Goal: Task Accomplishment & Management: Use online tool/utility

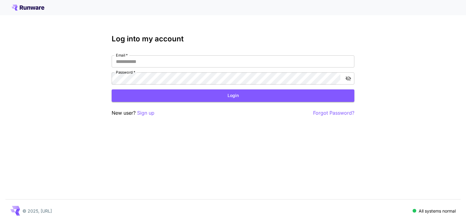
type input "**********"
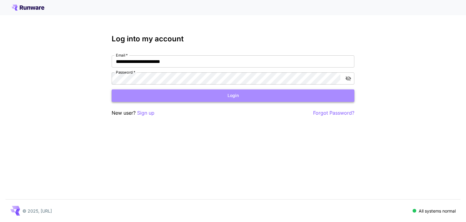
click at [165, 98] on button "Login" at bounding box center [233, 95] width 243 height 12
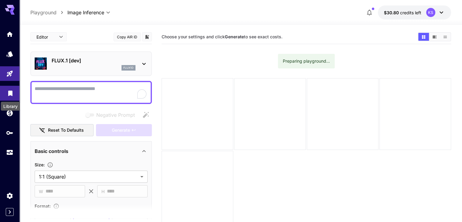
click at [10, 95] on icon "Library" at bounding box center [10, 91] width 7 height 7
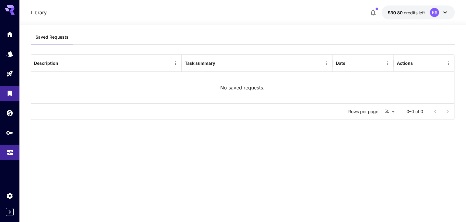
click at [10, 156] on link at bounding box center [9, 152] width 19 height 15
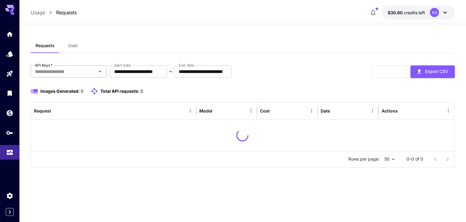
click at [56, 70] on input "API Keys   *" at bounding box center [63, 71] width 62 height 8
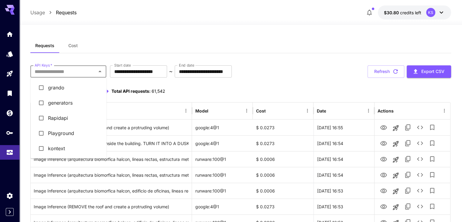
click at [57, 148] on li "kontext" at bounding box center [69, 148] width 76 height 15
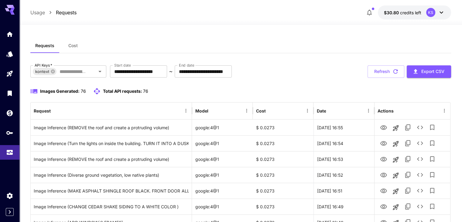
click at [147, 38] on div "Requests Cost" at bounding box center [240, 45] width 420 height 15
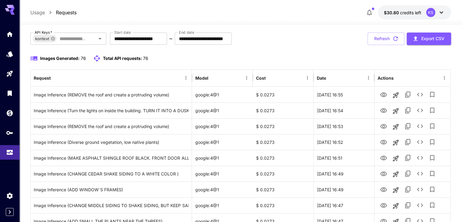
scroll to position [34, 0]
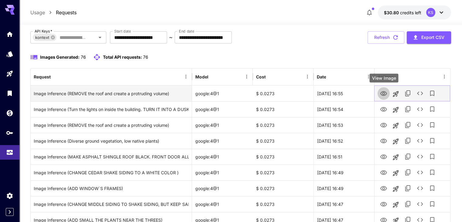
click at [383, 93] on icon "View Image" at bounding box center [383, 93] width 7 height 7
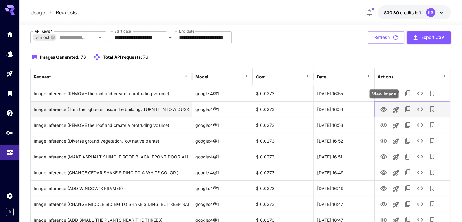
click at [385, 113] on button "View Image" at bounding box center [383, 109] width 12 height 12
click at [381, 105] on link "View Image" at bounding box center [383, 109] width 7 height 8
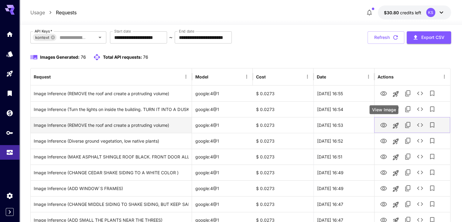
click at [387, 127] on button "View Image" at bounding box center [383, 124] width 12 height 12
click at [385, 125] on icon "View Image" at bounding box center [383, 125] width 7 height 5
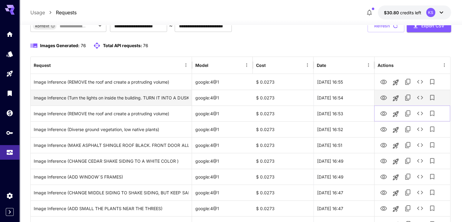
scroll to position [64, 0]
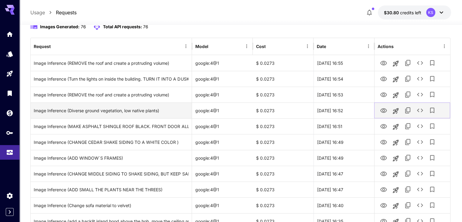
click at [381, 109] on icon "View Image" at bounding box center [383, 110] width 7 height 7
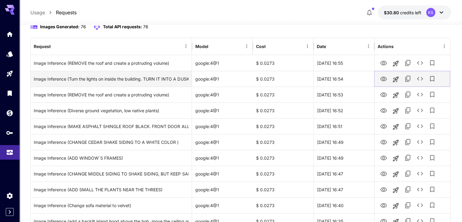
click at [382, 79] on icon "View Image" at bounding box center [383, 78] width 7 height 5
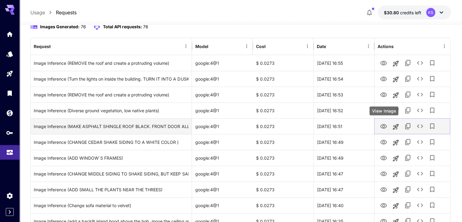
click at [387, 127] on icon "View Image" at bounding box center [383, 126] width 7 height 7
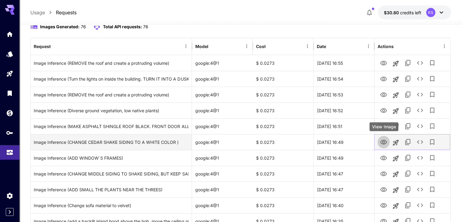
click at [383, 141] on icon "View Image" at bounding box center [383, 141] width 7 height 7
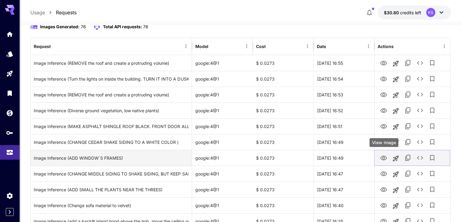
click at [386, 155] on icon "View Image" at bounding box center [383, 157] width 7 height 7
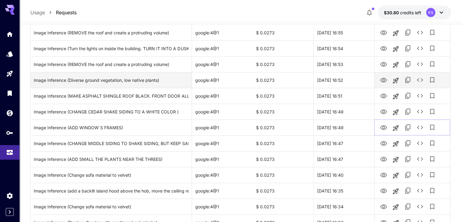
scroll to position [125, 0]
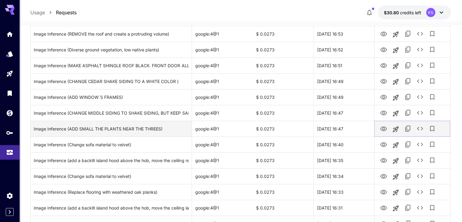
click at [381, 129] on icon "View Image" at bounding box center [383, 128] width 7 height 5
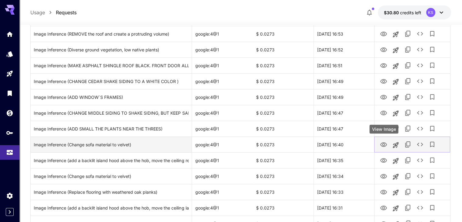
click at [383, 143] on icon "View Image" at bounding box center [383, 144] width 7 height 7
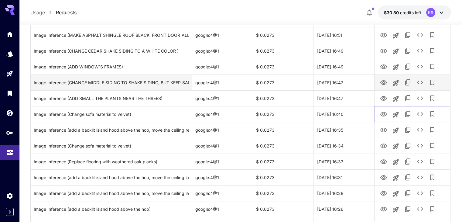
scroll to position [186, 0]
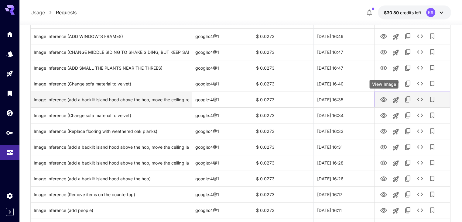
click at [381, 100] on icon "View Image" at bounding box center [383, 99] width 7 height 7
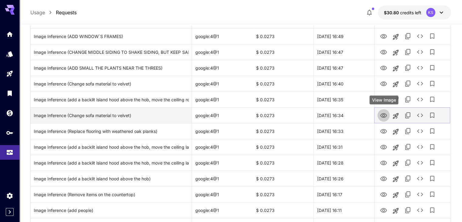
click at [384, 115] on icon "View Image" at bounding box center [383, 115] width 7 height 5
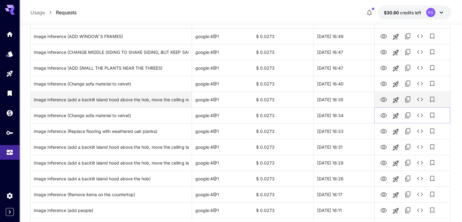
scroll to position [216, 0]
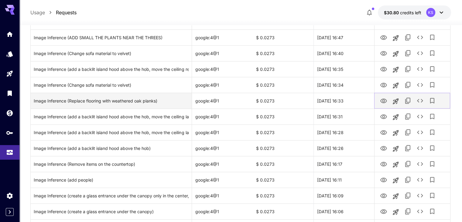
click at [382, 99] on icon "View Image" at bounding box center [383, 100] width 7 height 5
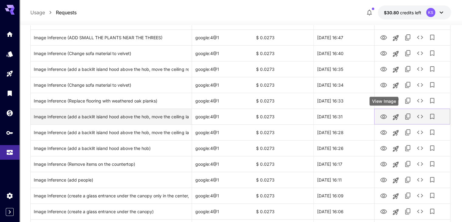
click at [386, 118] on icon "View Image" at bounding box center [383, 116] width 7 height 7
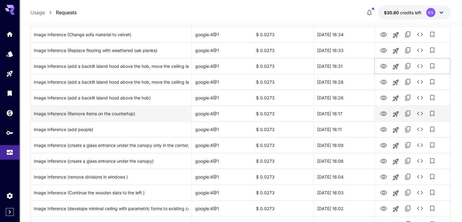
scroll to position [277, 0]
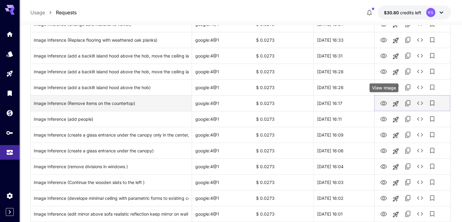
click at [381, 104] on icon "View Image" at bounding box center [383, 103] width 7 height 7
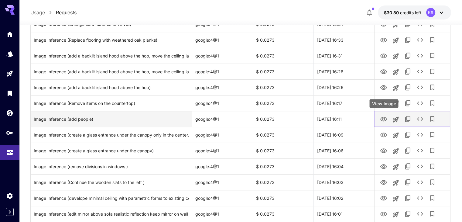
click at [380, 115] on icon "View Image" at bounding box center [383, 118] width 7 height 7
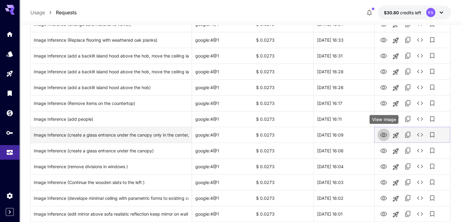
click at [380, 134] on icon "View Image" at bounding box center [383, 134] width 7 height 7
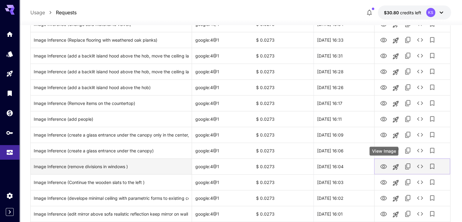
click at [386, 165] on icon "View Image" at bounding box center [383, 166] width 7 height 7
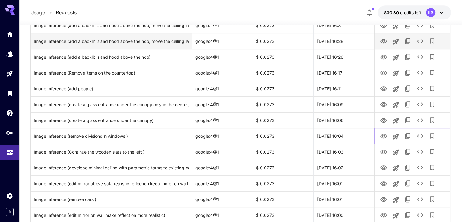
scroll to position [337, 0]
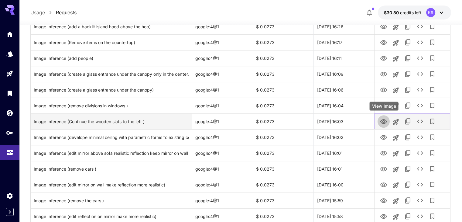
click at [380, 118] on icon "View Image" at bounding box center [383, 121] width 7 height 7
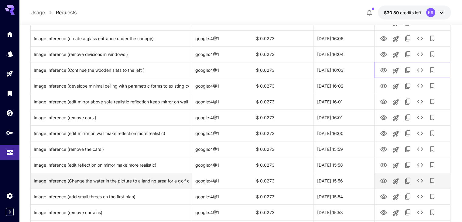
scroll to position [398, 0]
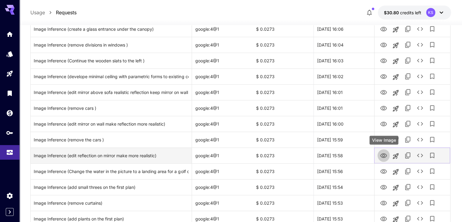
click at [384, 153] on icon "View Image" at bounding box center [383, 155] width 7 height 5
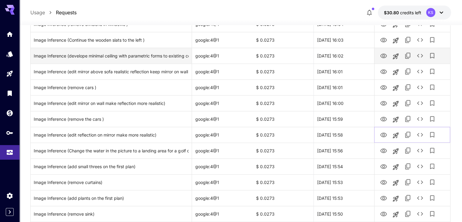
scroll to position [429, 0]
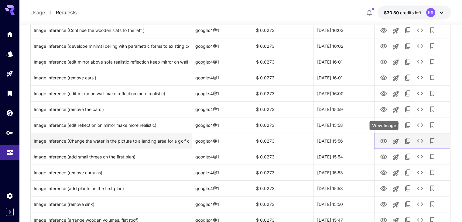
click at [387, 140] on button "View Image" at bounding box center [383, 140] width 12 height 12
click at [386, 140] on icon "View Image" at bounding box center [383, 140] width 7 height 5
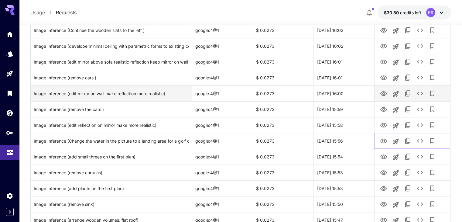
scroll to position [459, 0]
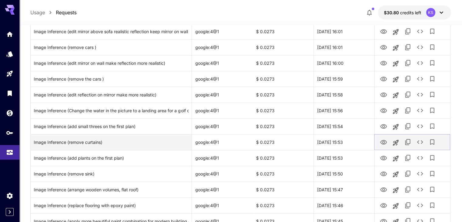
click at [381, 143] on icon "View Image" at bounding box center [383, 142] width 7 height 5
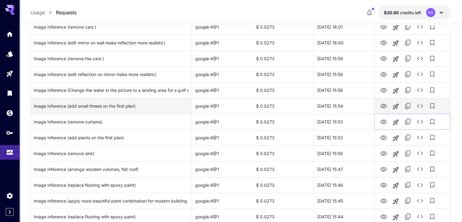
scroll to position [489, 0]
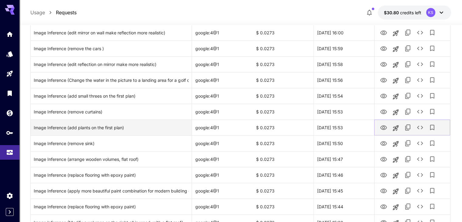
click at [381, 128] on icon "View Image" at bounding box center [383, 127] width 7 height 7
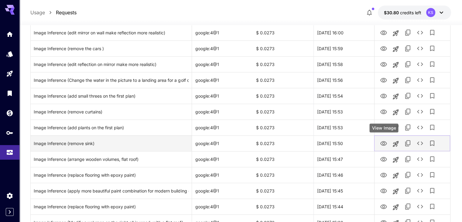
click at [388, 144] on button "View Image" at bounding box center [383, 143] width 12 height 12
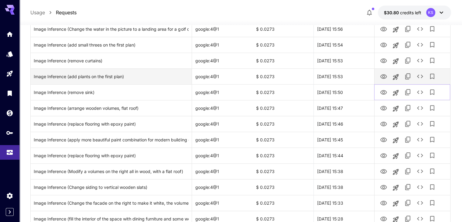
scroll to position [550, 0]
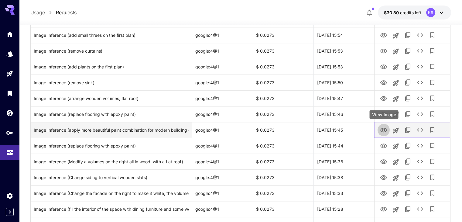
click at [381, 129] on icon "View Image" at bounding box center [383, 129] width 7 height 7
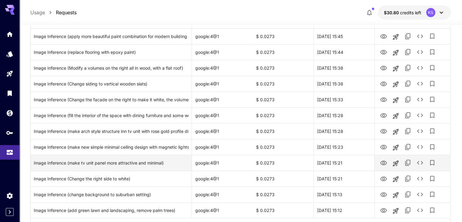
scroll to position [721, 0]
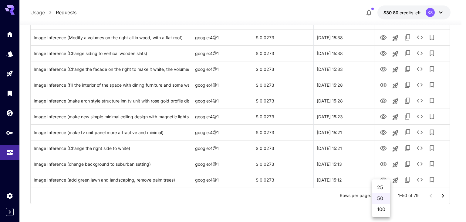
click at [382, 207] on li "100" at bounding box center [381, 208] width 18 height 11
type input "***"
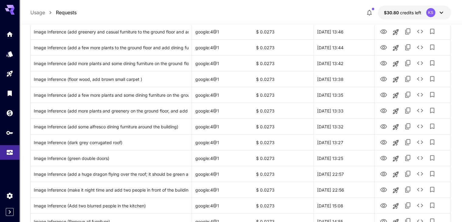
scroll to position [1134, 0]
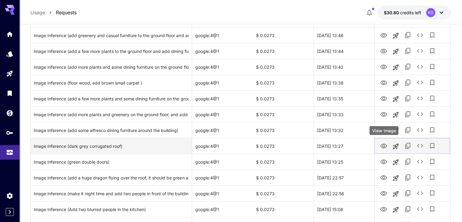
click at [385, 146] on icon "View Image" at bounding box center [383, 145] width 7 height 7
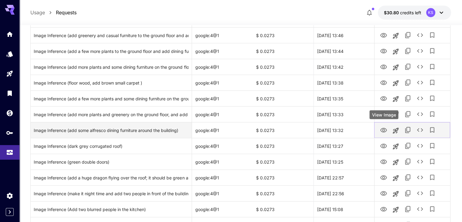
click at [382, 127] on icon "View Image" at bounding box center [383, 129] width 7 height 7
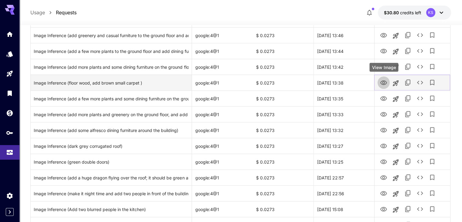
click at [383, 80] on icon "View Image" at bounding box center [383, 82] width 7 height 7
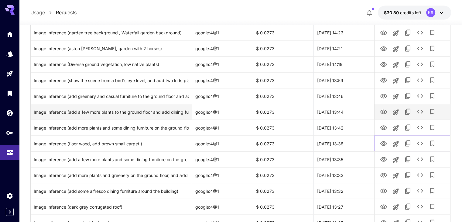
scroll to position [1043, 0]
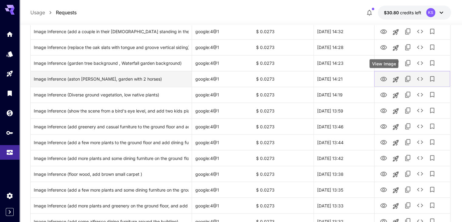
click at [381, 77] on icon "View Image" at bounding box center [383, 78] width 7 height 5
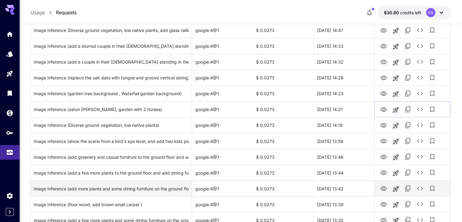
scroll to position [982, 0]
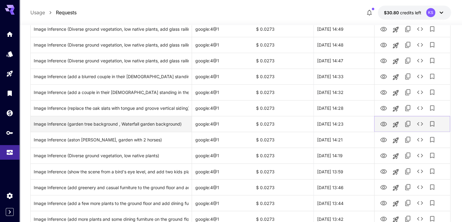
click at [383, 122] on icon "View Image" at bounding box center [383, 123] width 7 height 7
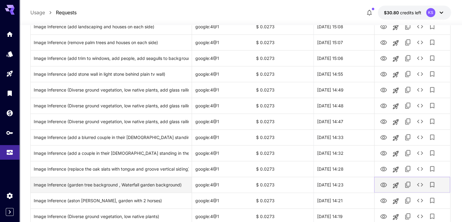
scroll to position [891, 0]
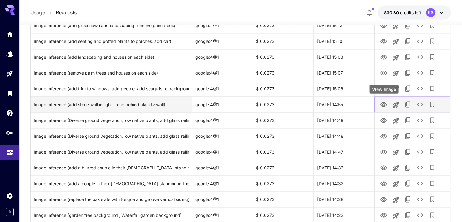
click at [380, 102] on icon "View Image" at bounding box center [383, 104] width 7 height 7
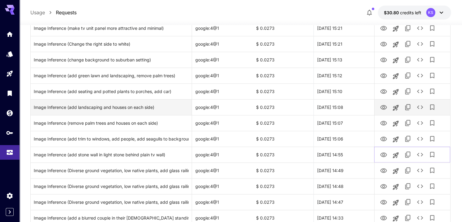
scroll to position [830, 0]
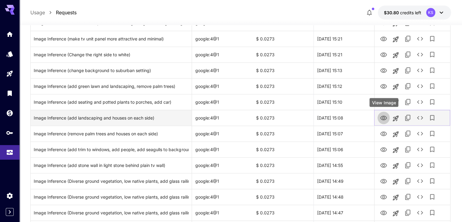
click at [383, 117] on icon "View Image" at bounding box center [383, 117] width 7 height 7
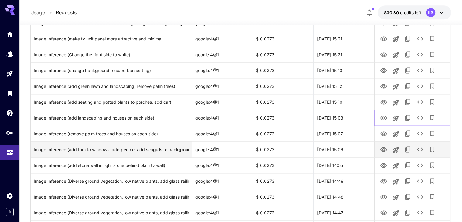
scroll to position [800, 0]
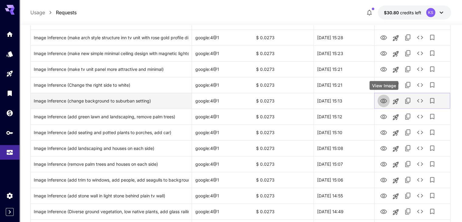
click at [381, 101] on icon "View Image" at bounding box center [383, 100] width 7 height 7
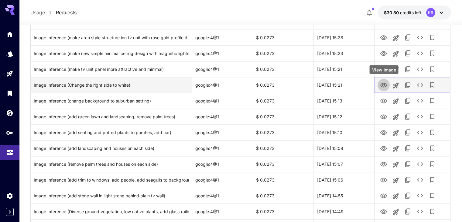
click at [382, 85] on icon "View Image" at bounding box center [383, 85] width 7 height 5
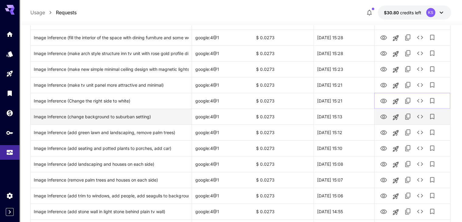
scroll to position [770, 0]
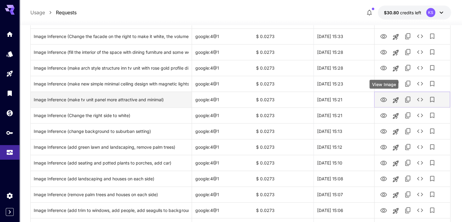
click at [382, 95] on link "View Image" at bounding box center [383, 99] width 7 height 8
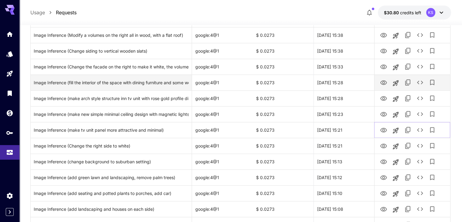
scroll to position [709, 0]
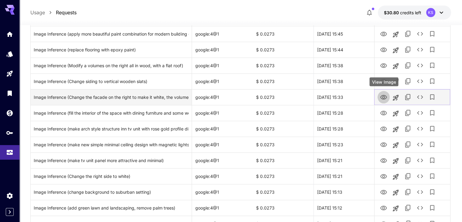
click at [385, 98] on icon "View Image" at bounding box center [383, 97] width 7 height 5
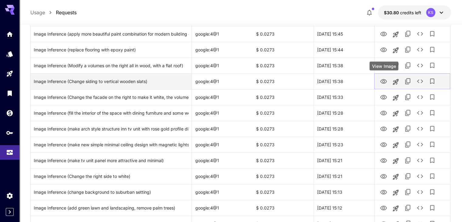
click at [385, 83] on icon "View Image" at bounding box center [383, 81] width 7 height 5
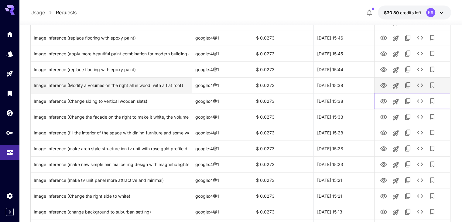
scroll to position [679, 0]
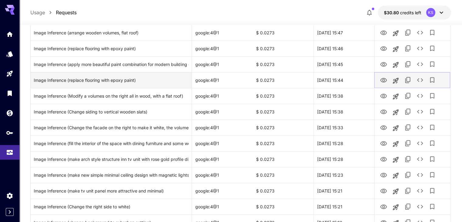
click at [380, 80] on icon "View Image" at bounding box center [383, 79] width 7 height 7
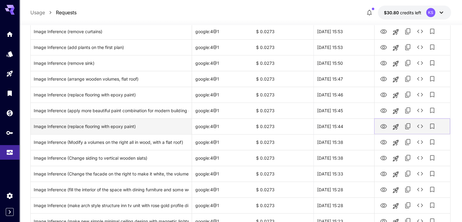
scroll to position [618, 0]
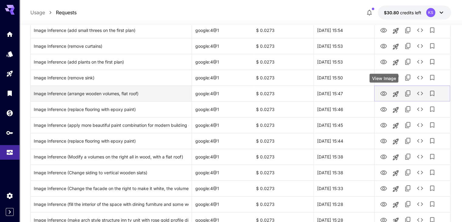
click at [383, 91] on icon "View Image" at bounding box center [383, 93] width 7 height 7
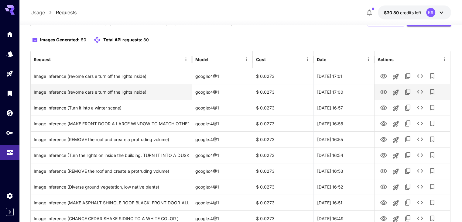
scroll to position [61, 0]
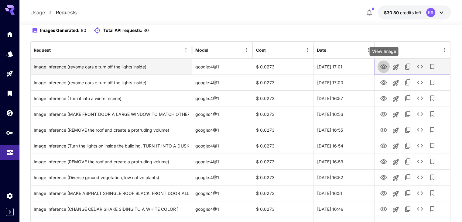
click at [384, 66] on icon "View Image" at bounding box center [383, 66] width 7 height 7
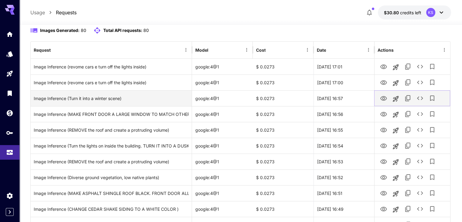
click at [388, 98] on button "View Image" at bounding box center [383, 98] width 12 height 12
click at [385, 99] on icon "View Image" at bounding box center [383, 98] width 7 height 7
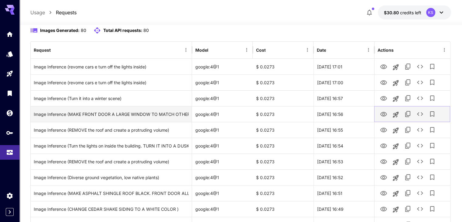
click at [380, 111] on icon "View Image" at bounding box center [383, 113] width 7 height 7
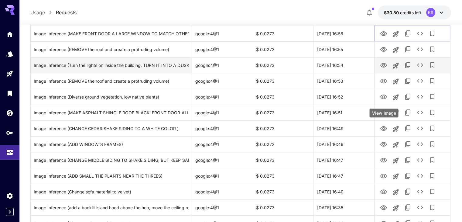
scroll to position [152, 0]
